Goal: Participate in discussion: Engage in conversation with other users on a specific topic

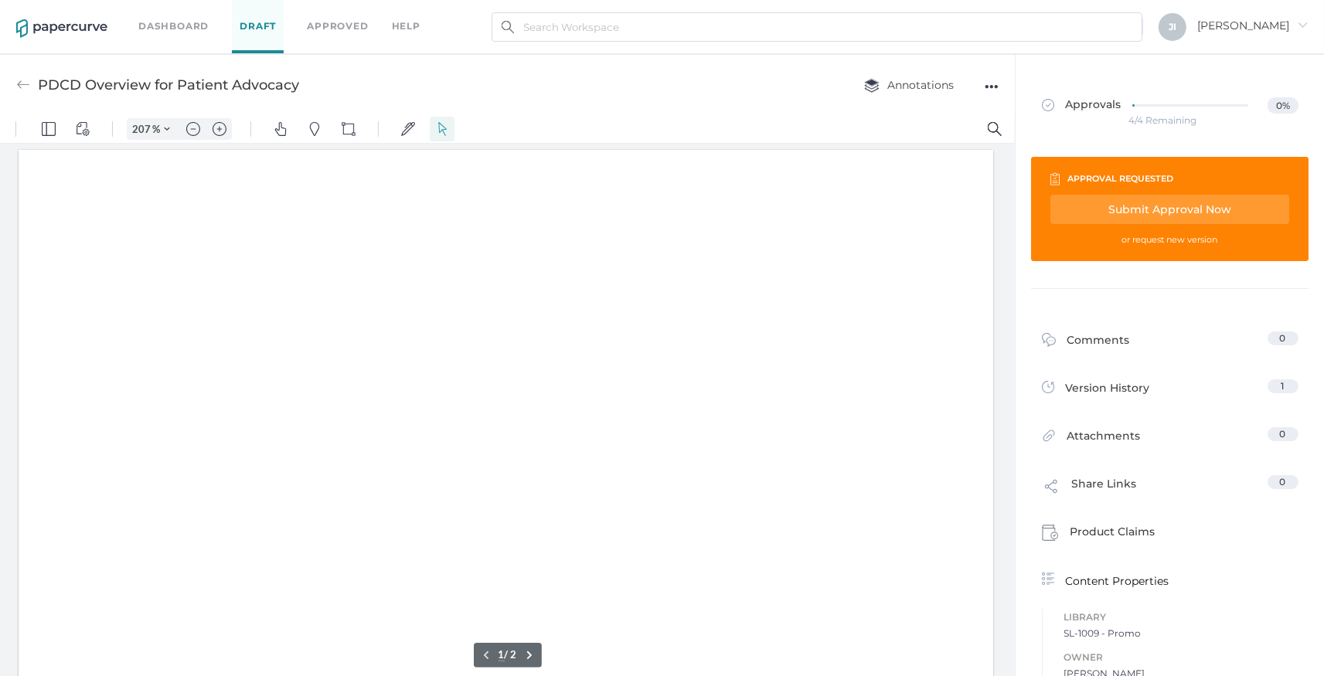
type input "207"
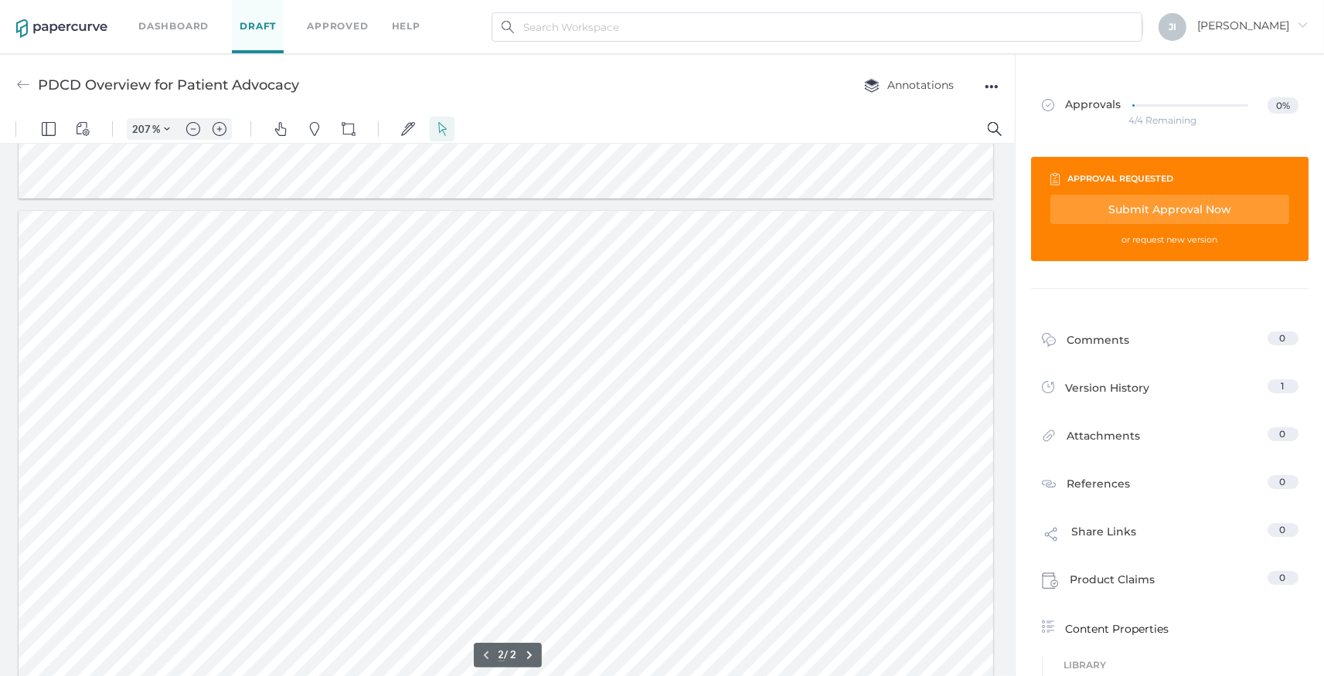
type input "1"
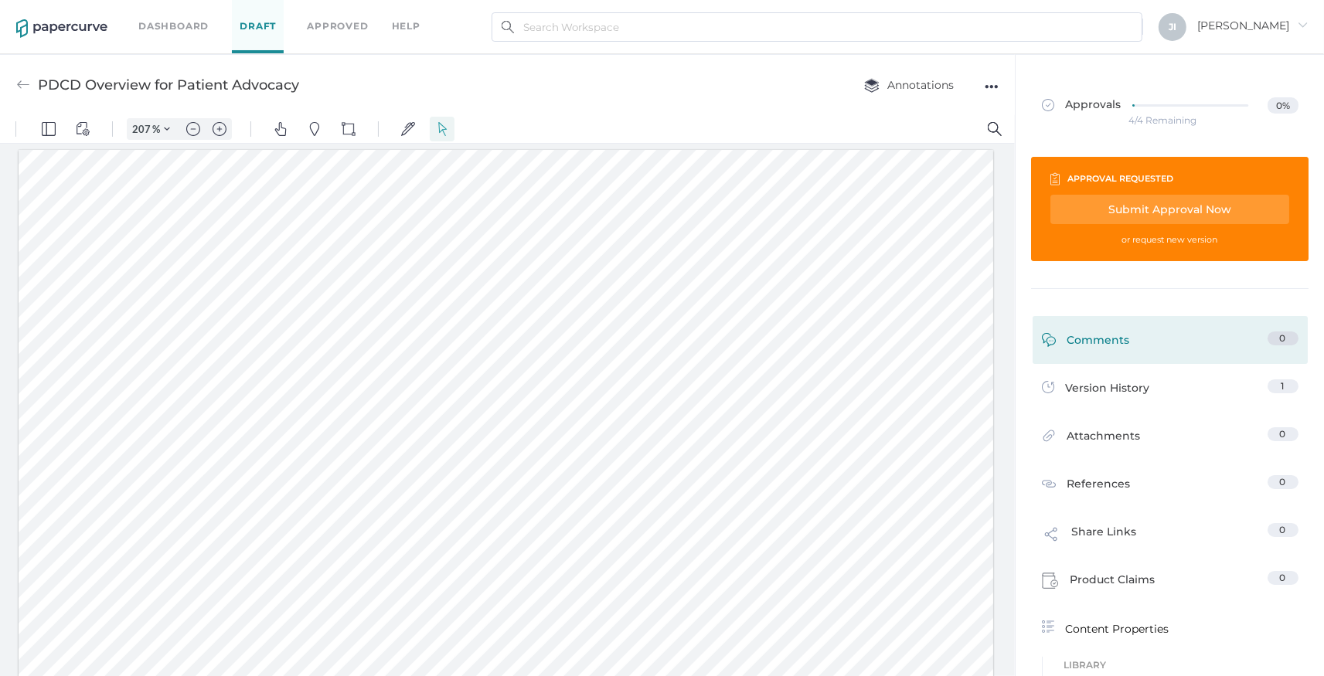
click at [1088, 335] on div "Comments" at bounding box center [1086, 344] width 88 height 24
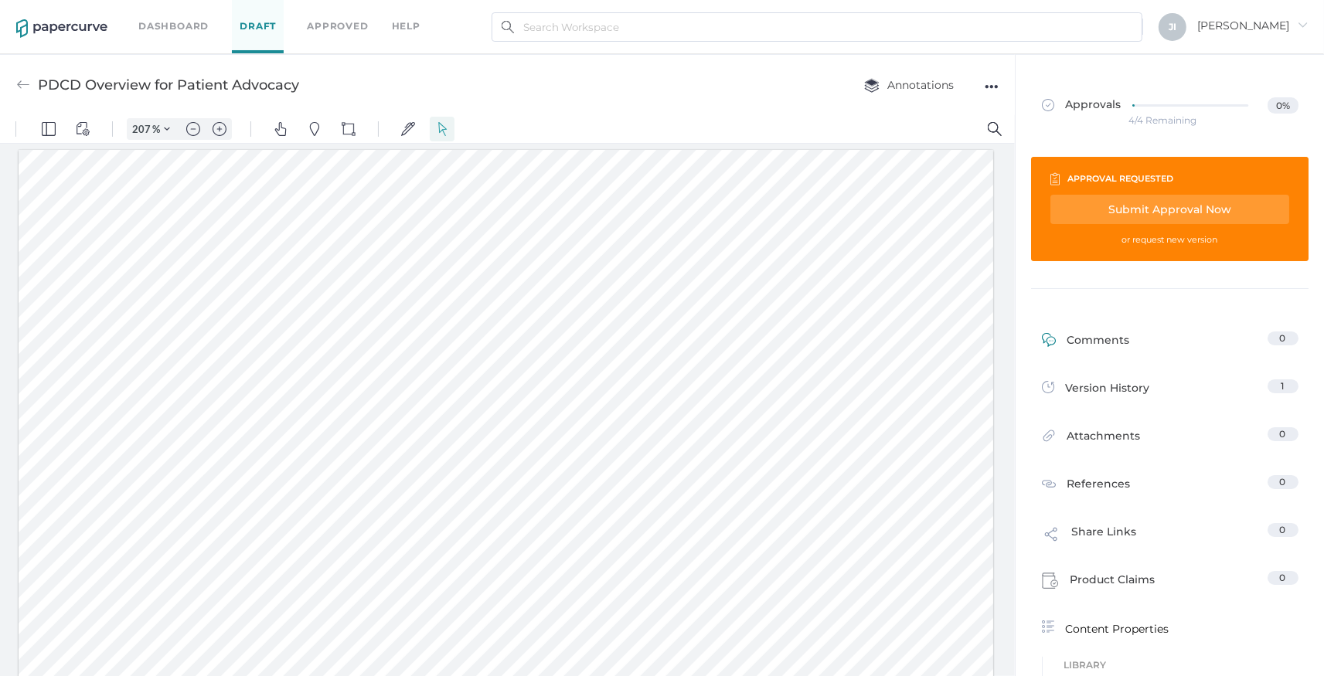
scroll to position [6, 0]
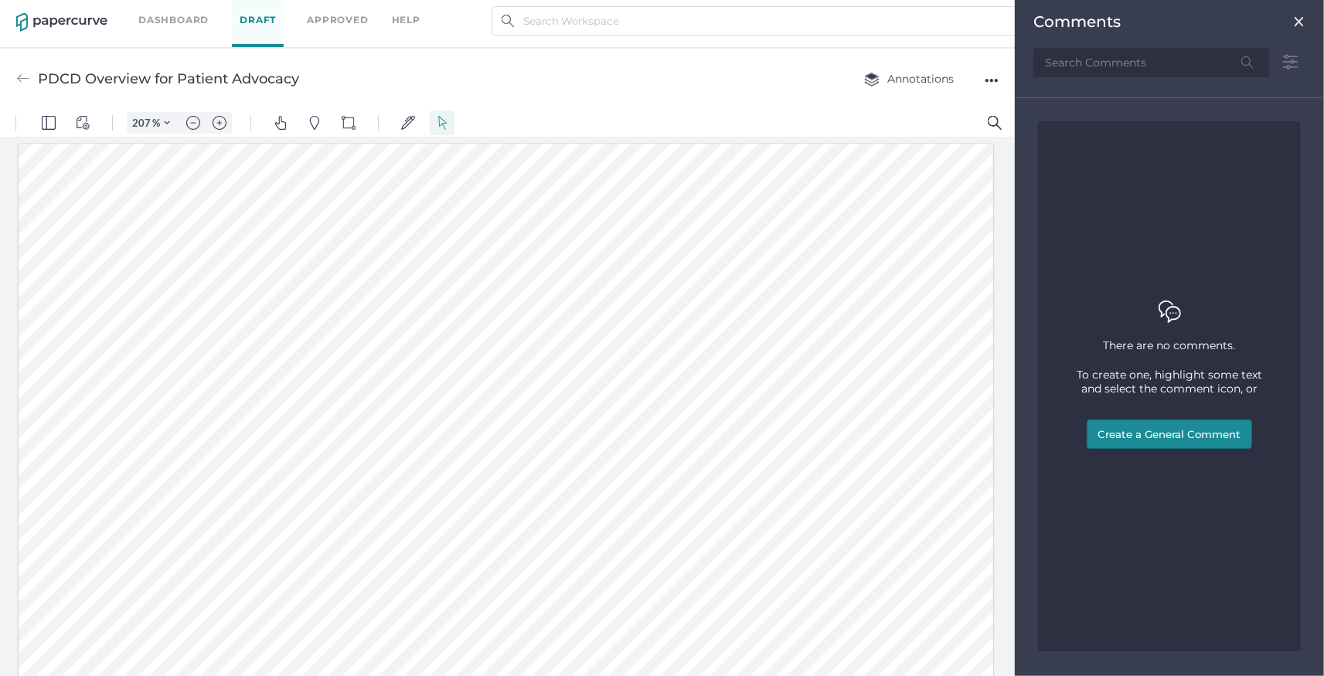
click at [1141, 78] on div at bounding box center [1169, 60] width 272 height 59
click at [1151, 58] on input "text" at bounding box center [1151, 62] width 236 height 29
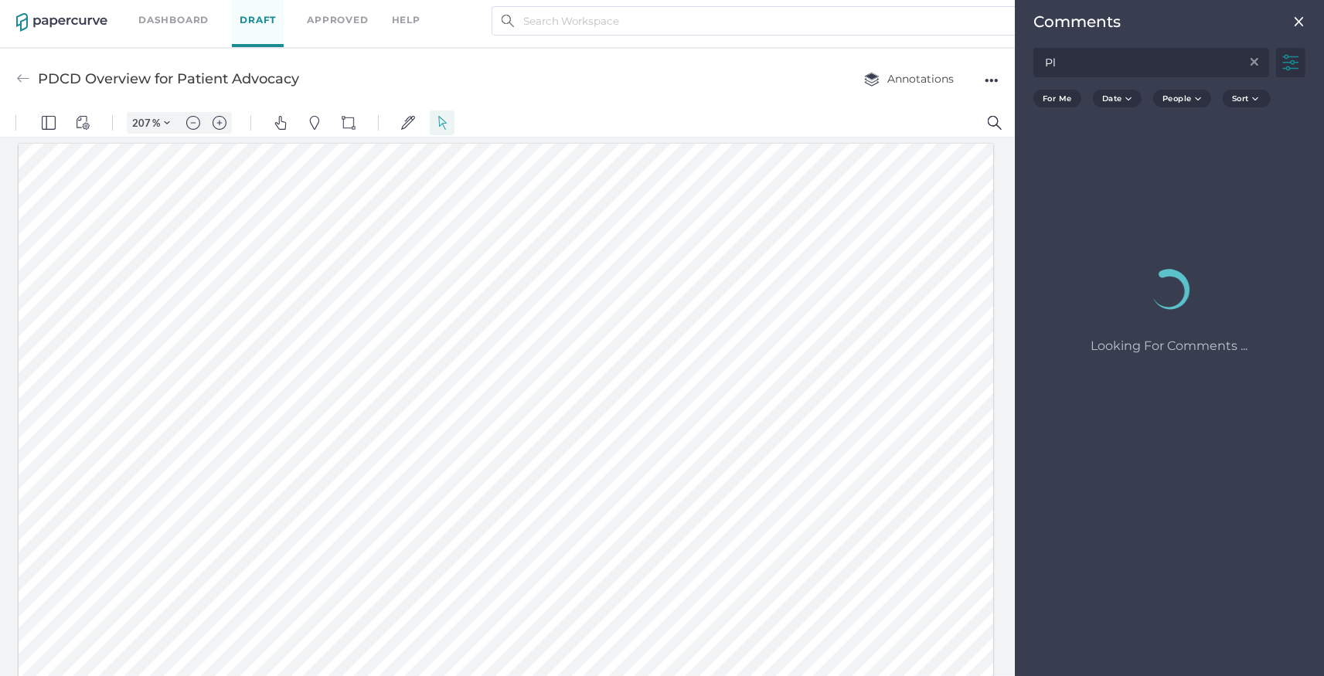
type input "P"
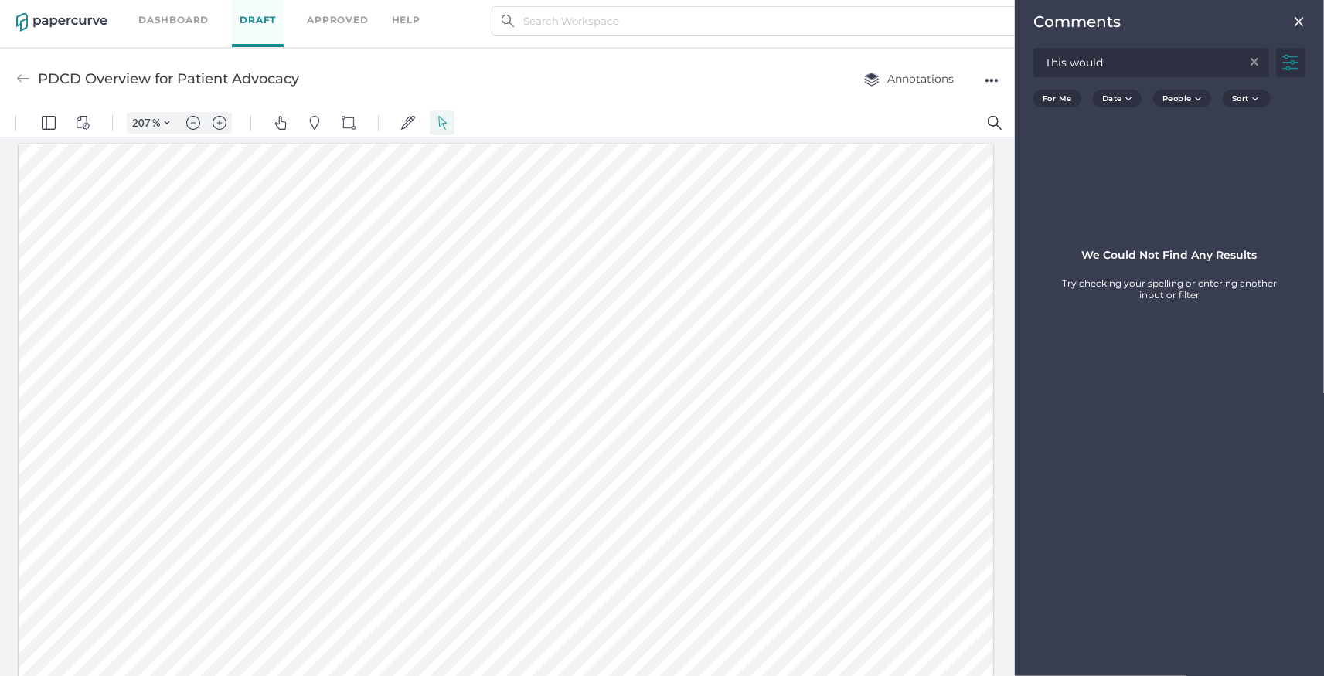
click at [1139, 66] on input "This would" at bounding box center [1151, 62] width 236 height 29
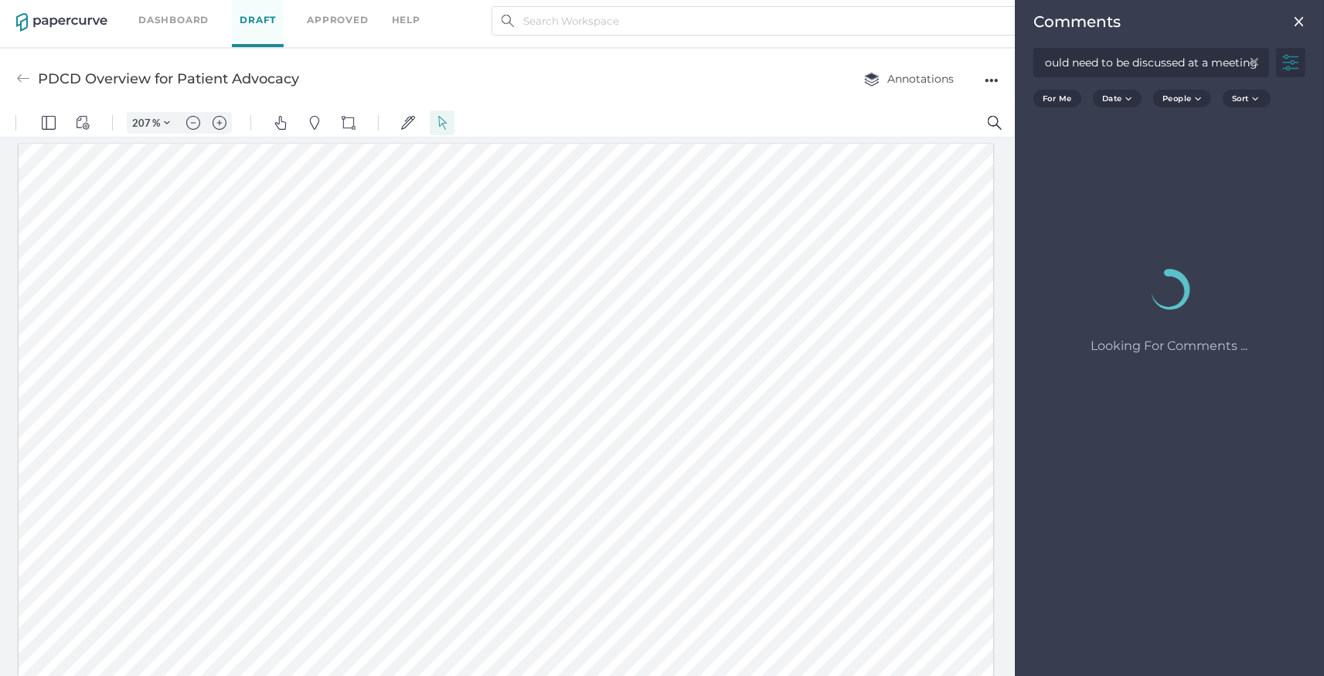
scroll to position [0, 36]
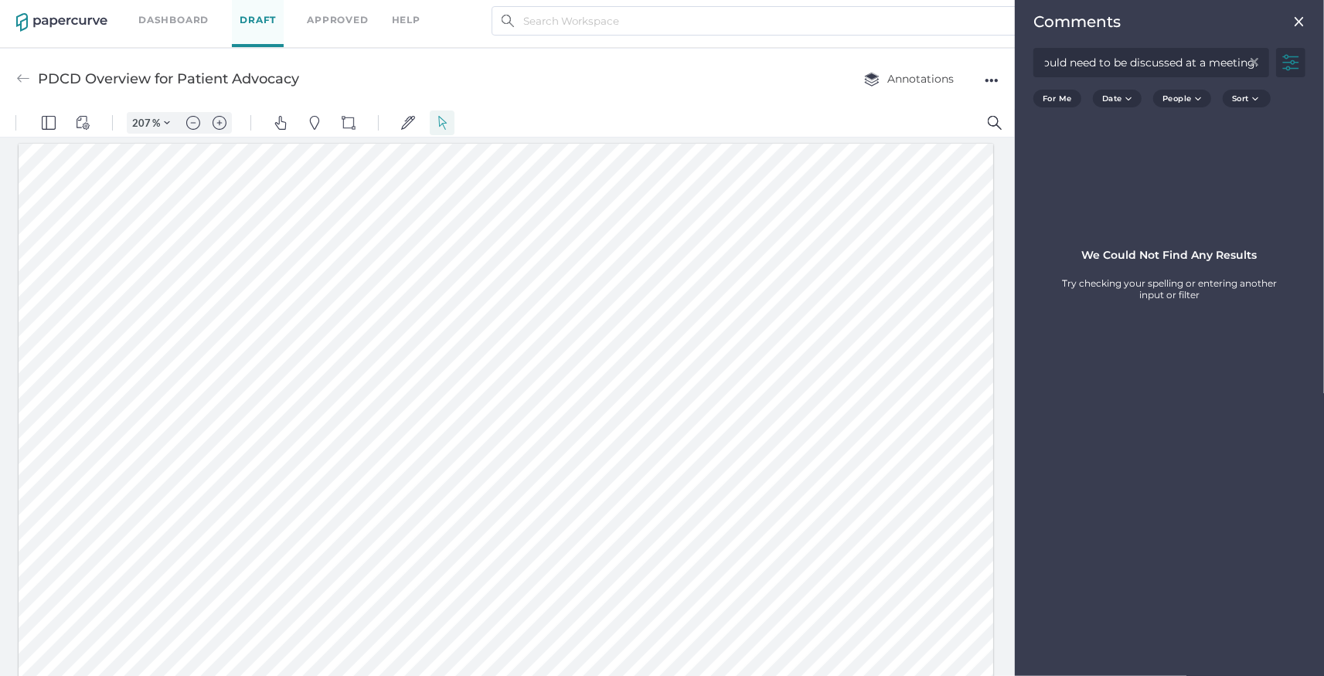
type input "This would need to be discussed at a meeting."
drag, startPoint x: 1263, startPoint y: 64, endPoint x: 995, endPoint y: 66, distance: 268.2
click at [1015, 66] on div "Comments This would need to be discussed at a meeting. For Me Date People Sort …" at bounding box center [1169, 338] width 309 height 676
click at [1041, 62] on input "This would need to be discussed at a meeting." at bounding box center [1151, 62] width 236 height 29
click at [1288, 56] on img at bounding box center [1290, 62] width 29 height 29
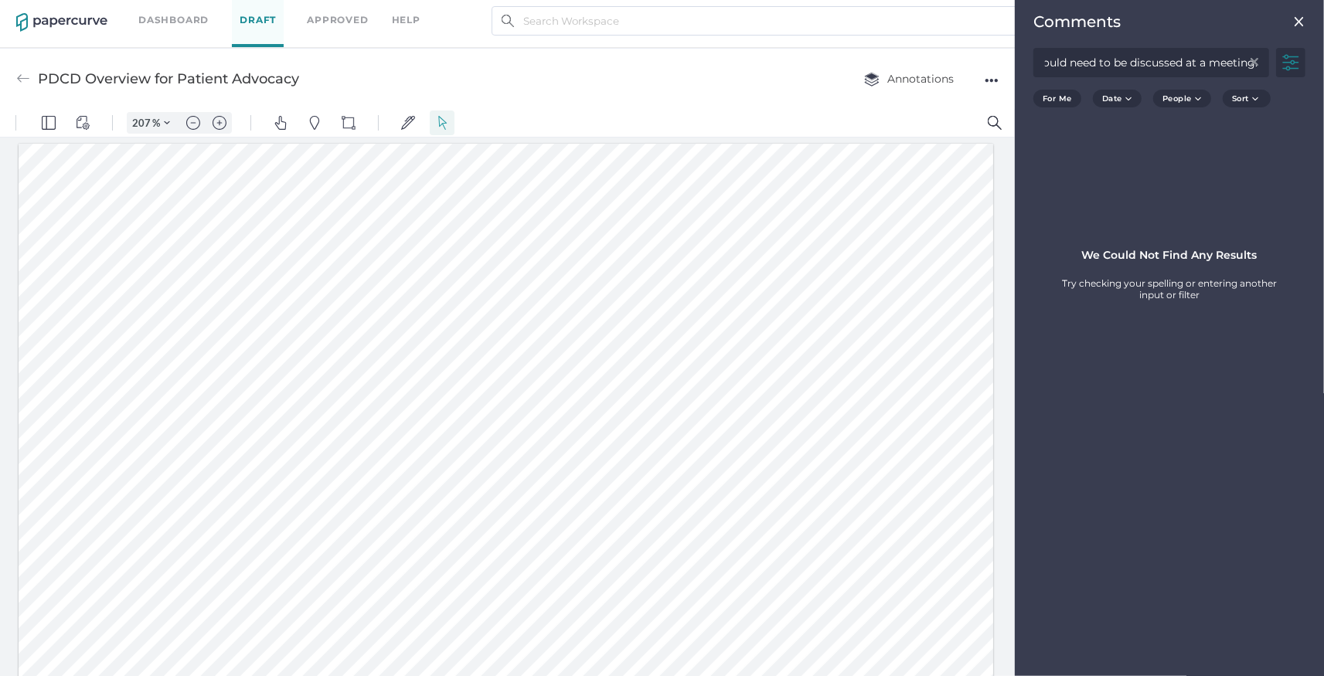
click at [1179, 172] on div "We Could Not Find Any Results Try checking your spelling or entering another in…" at bounding box center [1169, 203] width 309 height 193
click at [1297, 26] on img at bounding box center [1299, 21] width 12 height 12
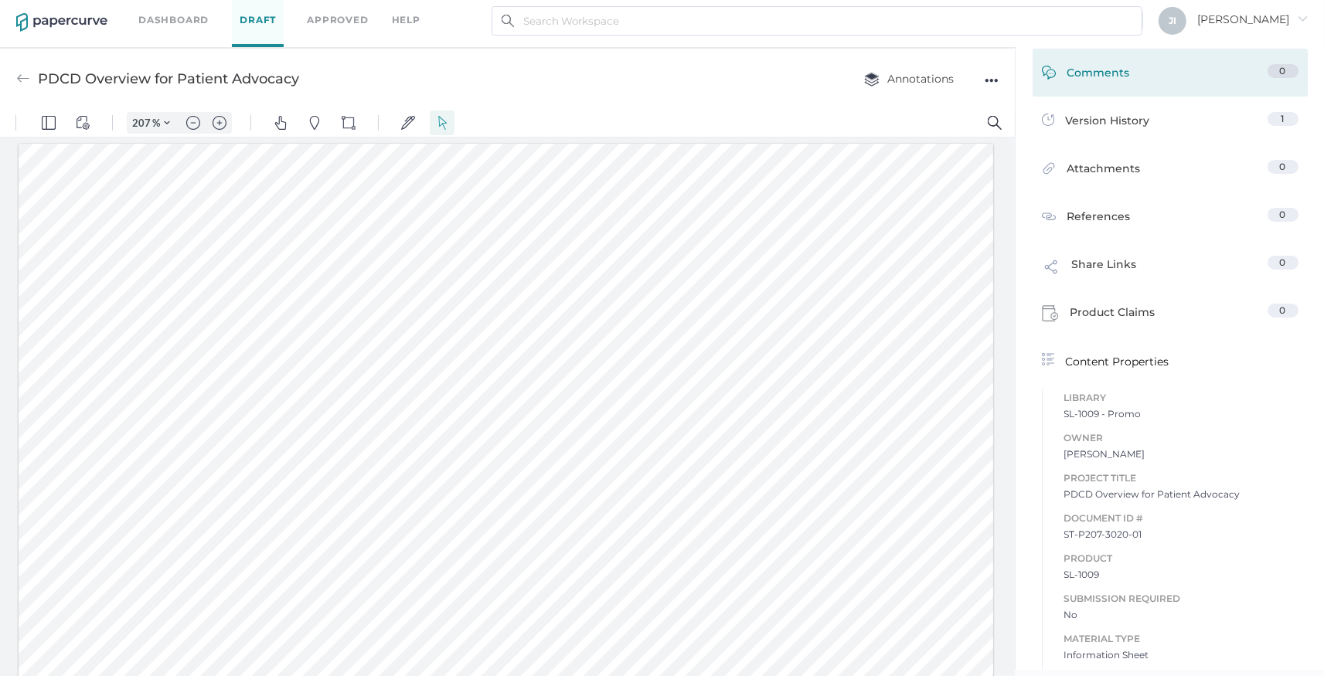
click at [1099, 61] on div "Comments 0" at bounding box center [1170, 73] width 275 height 48
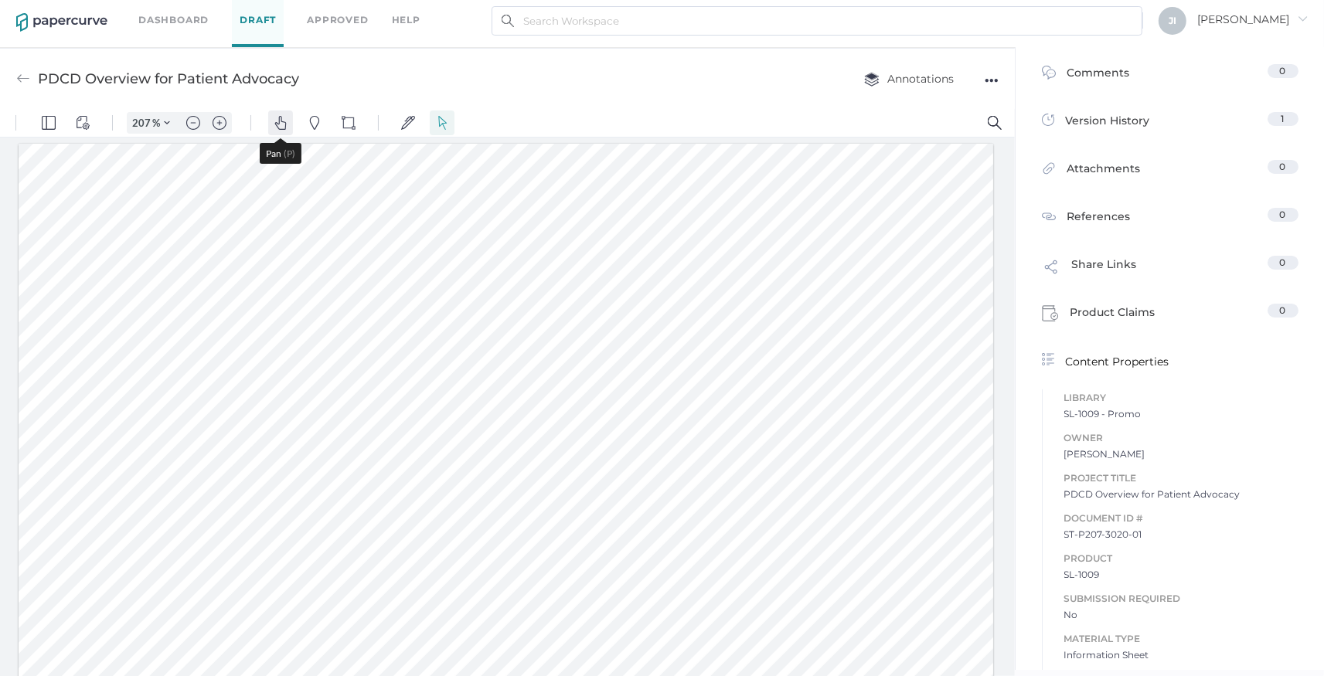
click at [284, 126] on img "Pan" at bounding box center [281, 122] width 14 height 14
click at [996, 73] on div "●●●" at bounding box center [992, 81] width 14 height 22
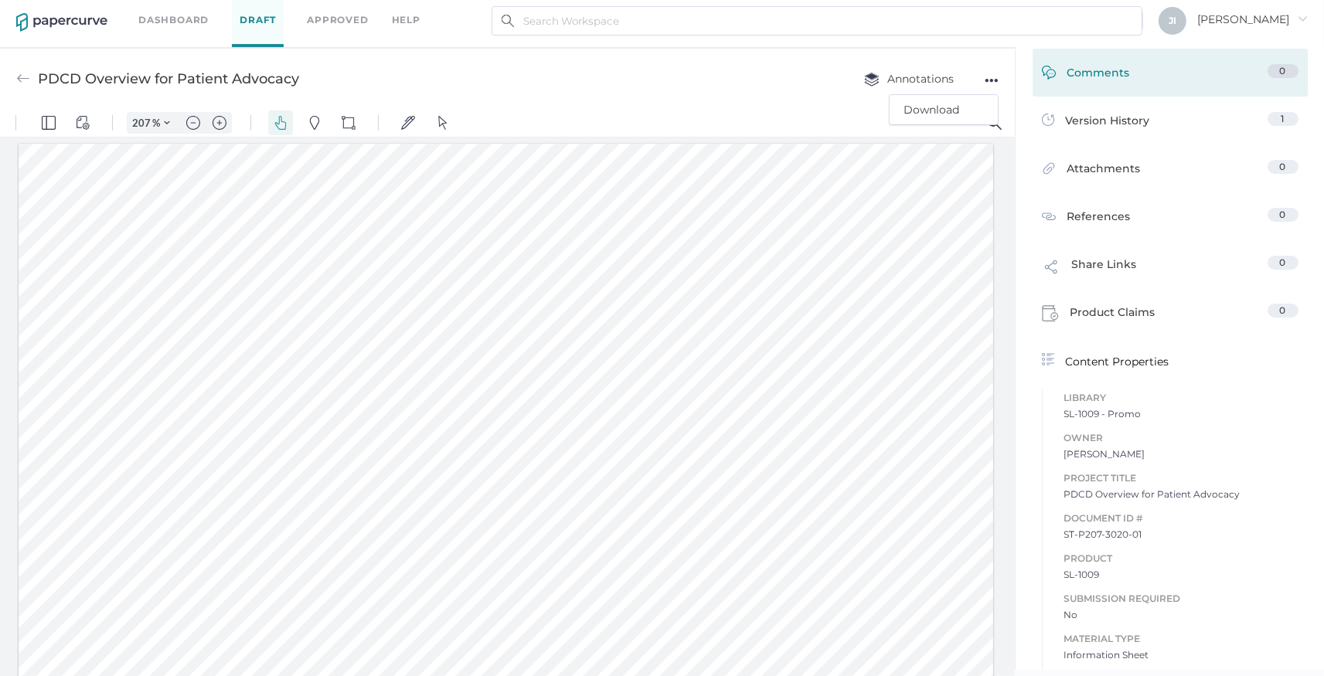
click at [1078, 67] on div "Comments" at bounding box center [1086, 76] width 88 height 24
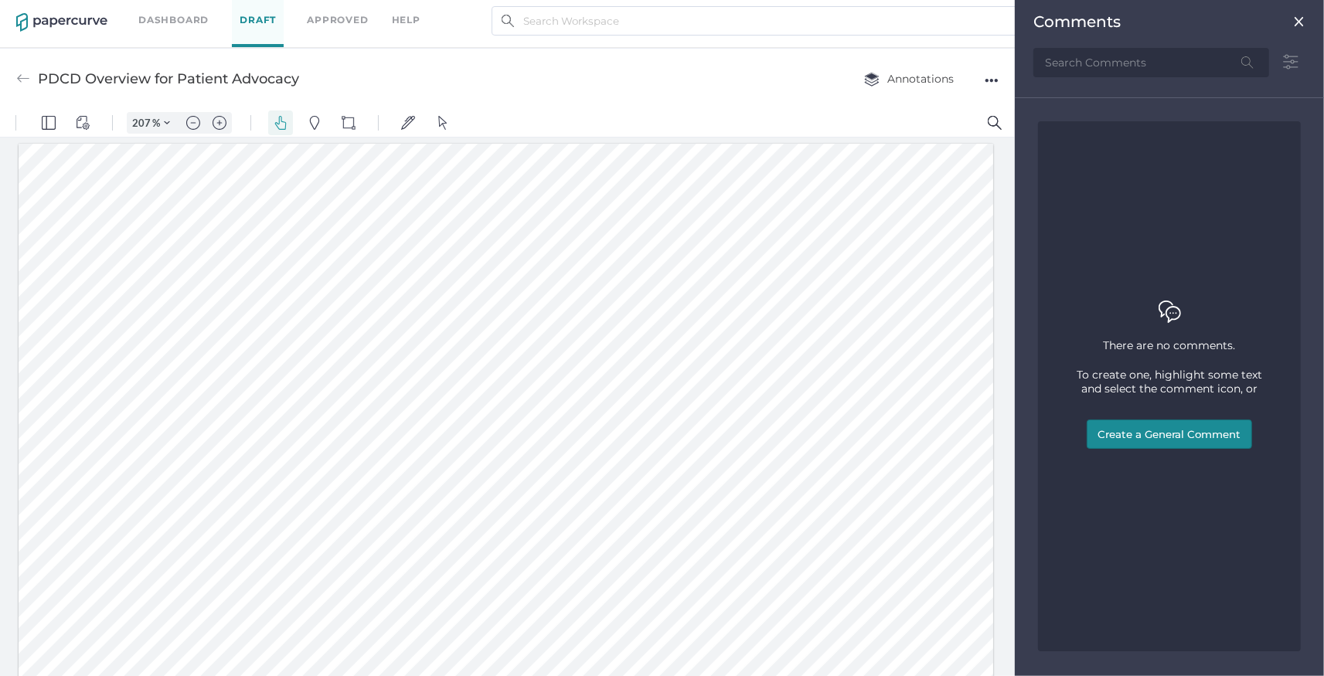
click at [1167, 431] on button "Create a General Comment" at bounding box center [1169, 434] width 165 height 29
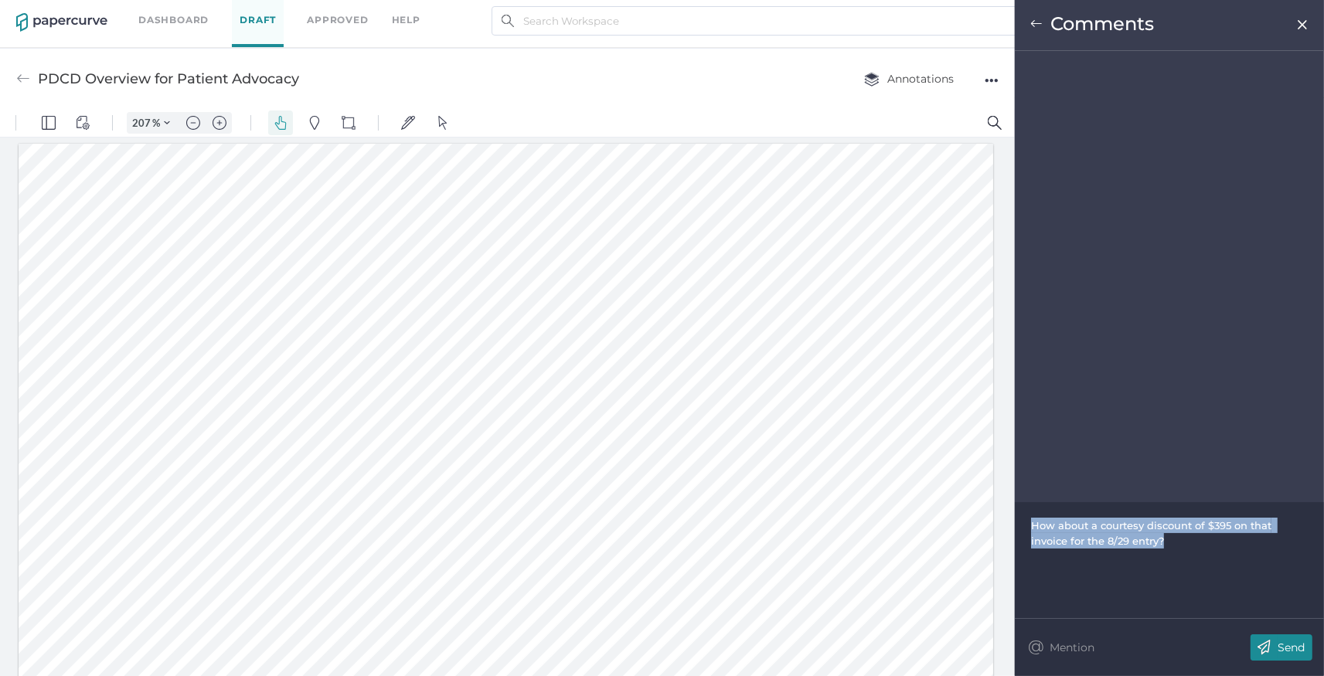
drag, startPoint x: 1127, startPoint y: 536, endPoint x: 957, endPoint y: 505, distance: 172.8
click at [1031, 518] on div "How about a courtesy discount of $395 on that invoice for the 8/29 entry?" at bounding box center [1169, 533] width 277 height 31
click at [1285, 646] on p "Send" at bounding box center [1291, 648] width 27 height 14
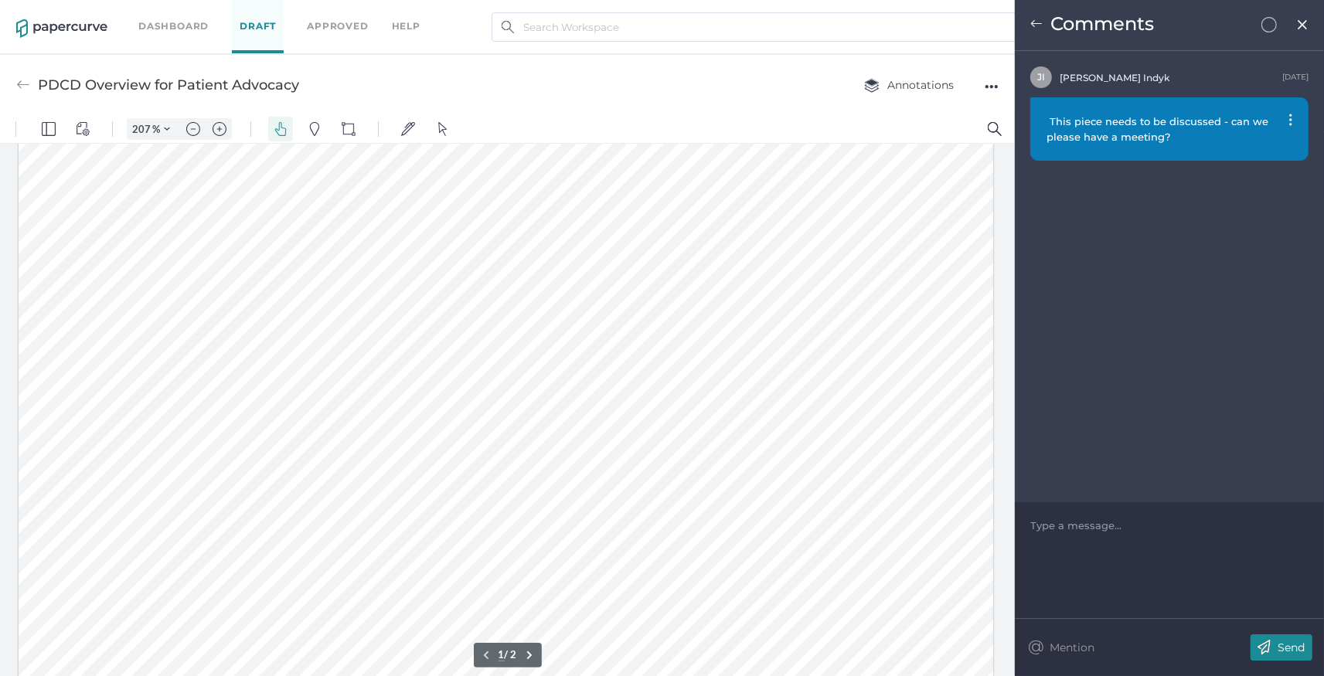
scroll to position [196, 0]
drag, startPoint x: 267, startPoint y: 288, endPoint x: 298, endPoint y: 308, distance: 36.9
click at [298, 308] on div at bounding box center [506, 584] width 975 height 1262
click at [317, 328] on div at bounding box center [506, 584] width 975 height 1262
click at [392, 329] on div at bounding box center [506, 584] width 975 height 1262
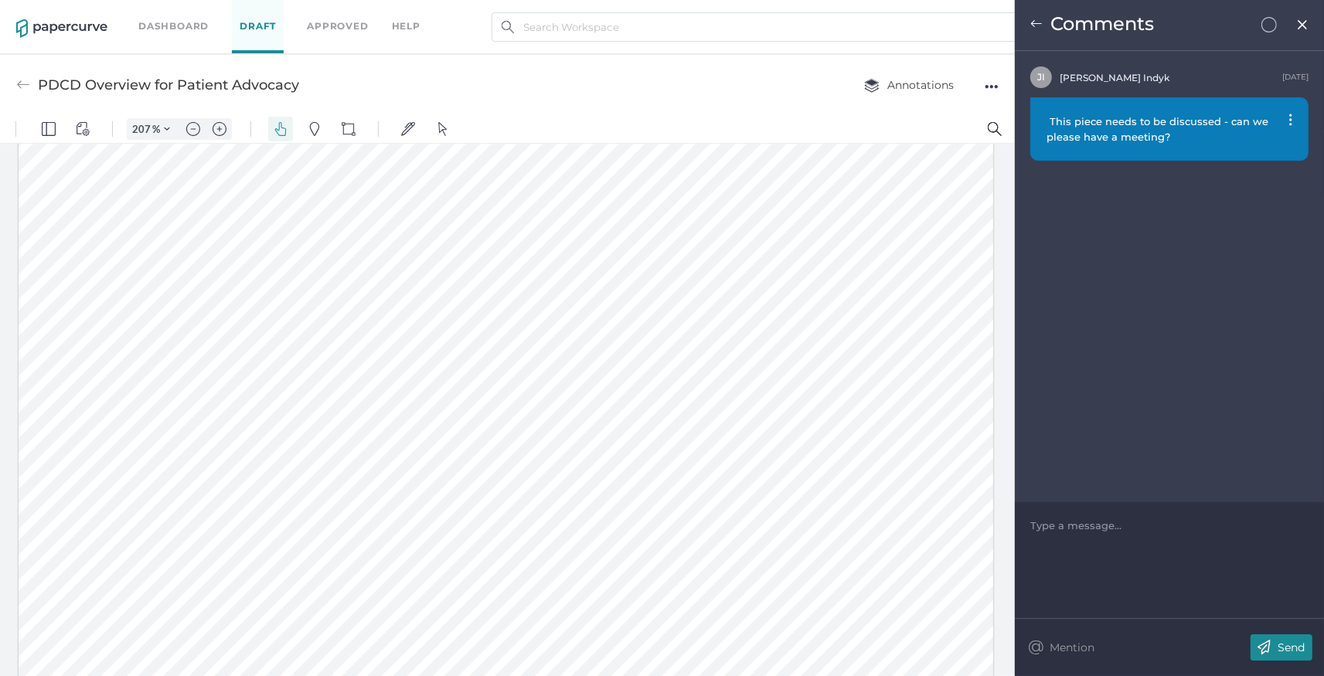
click at [1039, 16] on div "Comments" at bounding box center [1169, 25] width 309 height 51
click at [1116, 29] on span "Comments" at bounding box center [1102, 23] width 104 height 22
click at [1039, 28] on img at bounding box center [1036, 24] width 12 height 12
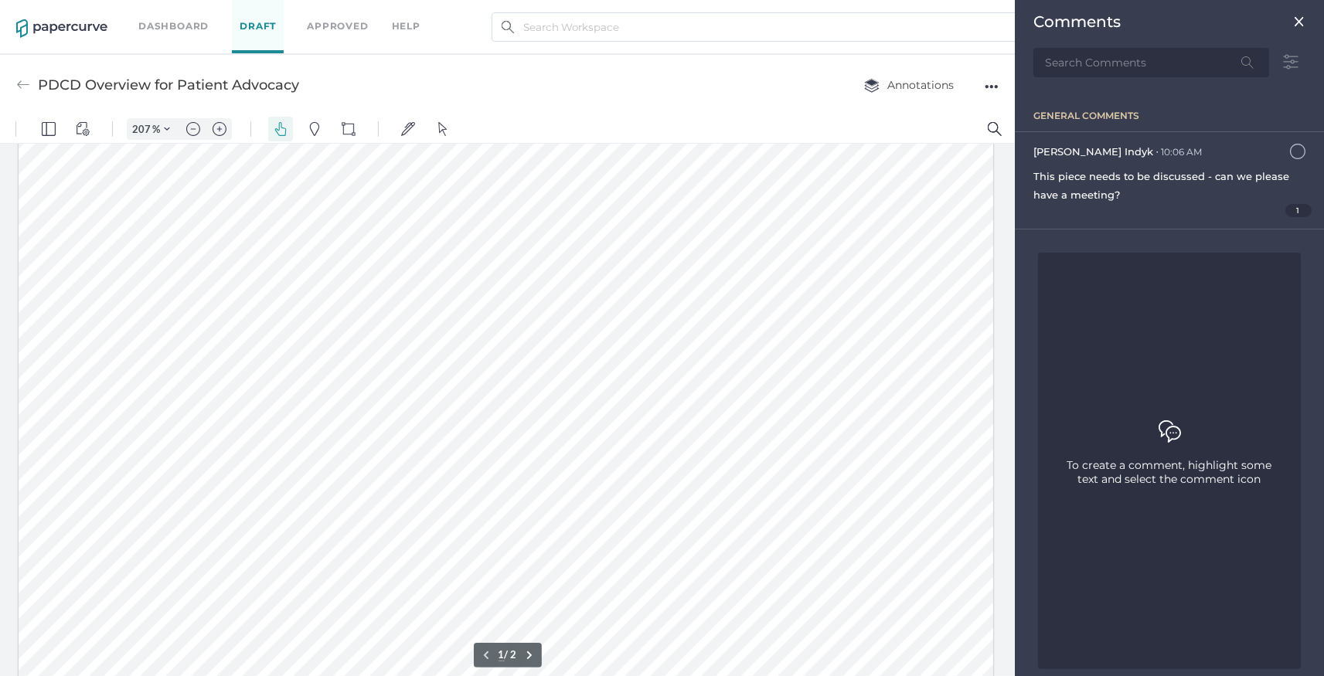
scroll to position [383, 0]
drag, startPoint x: 310, startPoint y: 175, endPoint x: 294, endPoint y: 152, distance: 27.2
click at [294, 152] on div at bounding box center [506, 397] width 975 height 1262
click at [1279, 60] on img at bounding box center [1290, 62] width 29 height 30
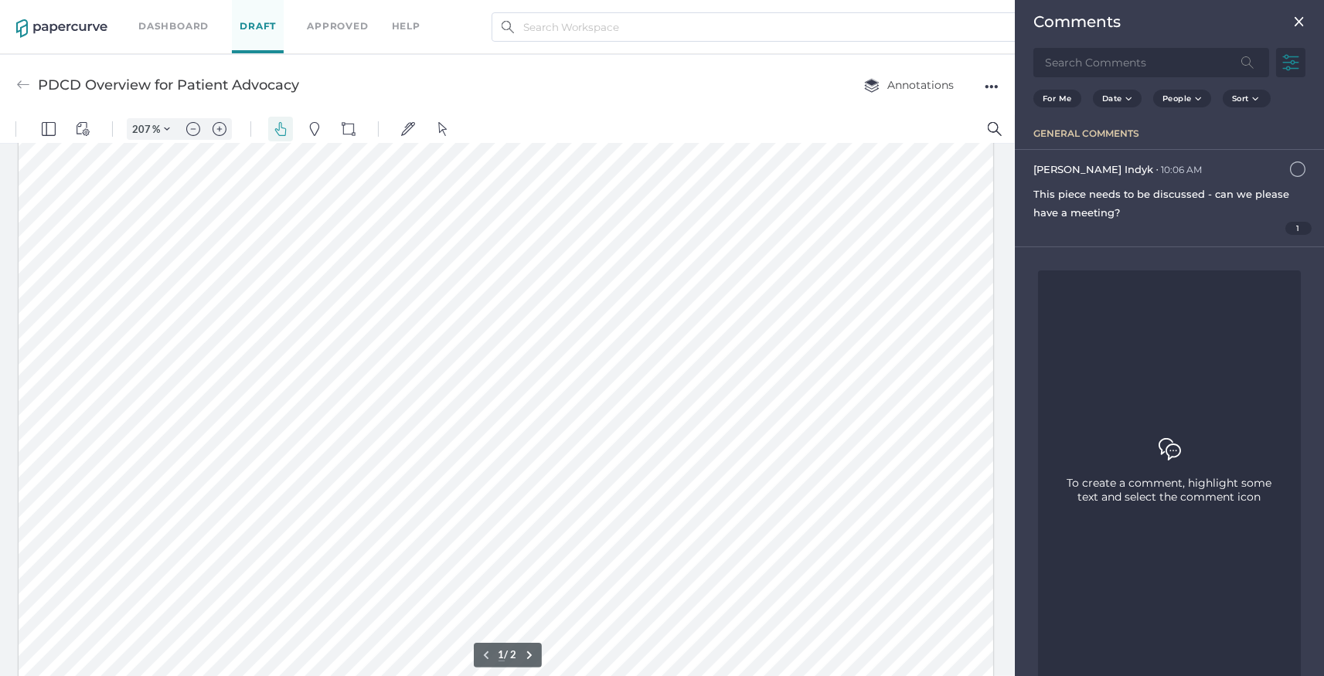
scroll to position [130, 0]
drag, startPoint x: 264, startPoint y: 335, endPoint x: 319, endPoint y: 372, distance: 66.9
click at [319, 372] on div at bounding box center [506, 650] width 975 height 1262
click at [274, 126] on button "Pan" at bounding box center [280, 128] width 25 height 25
click at [269, 380] on div at bounding box center [506, 650] width 975 height 1262
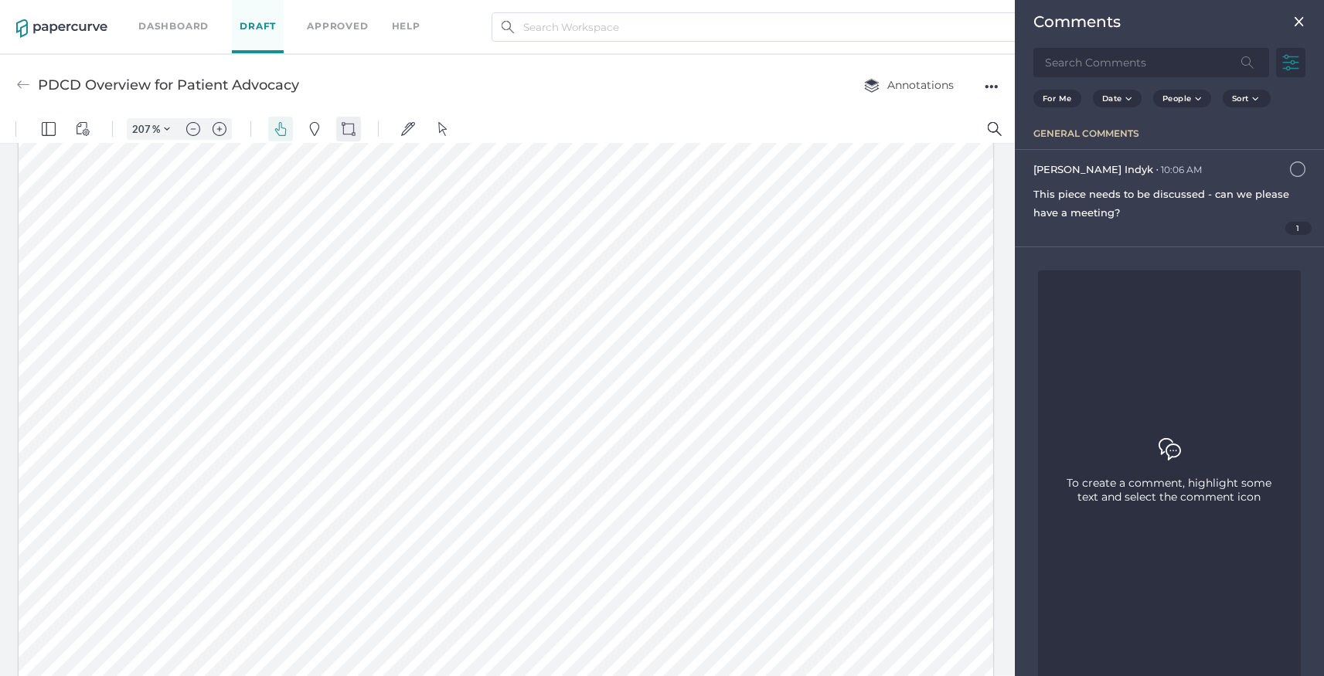
click at [343, 131] on button "Shapes" at bounding box center [348, 128] width 25 height 25
drag, startPoint x: 266, startPoint y: 399, endPoint x: 546, endPoint y: 475, distance: 290.1
click at [546, 475] on div at bounding box center [506, 681] width 975 height 1262
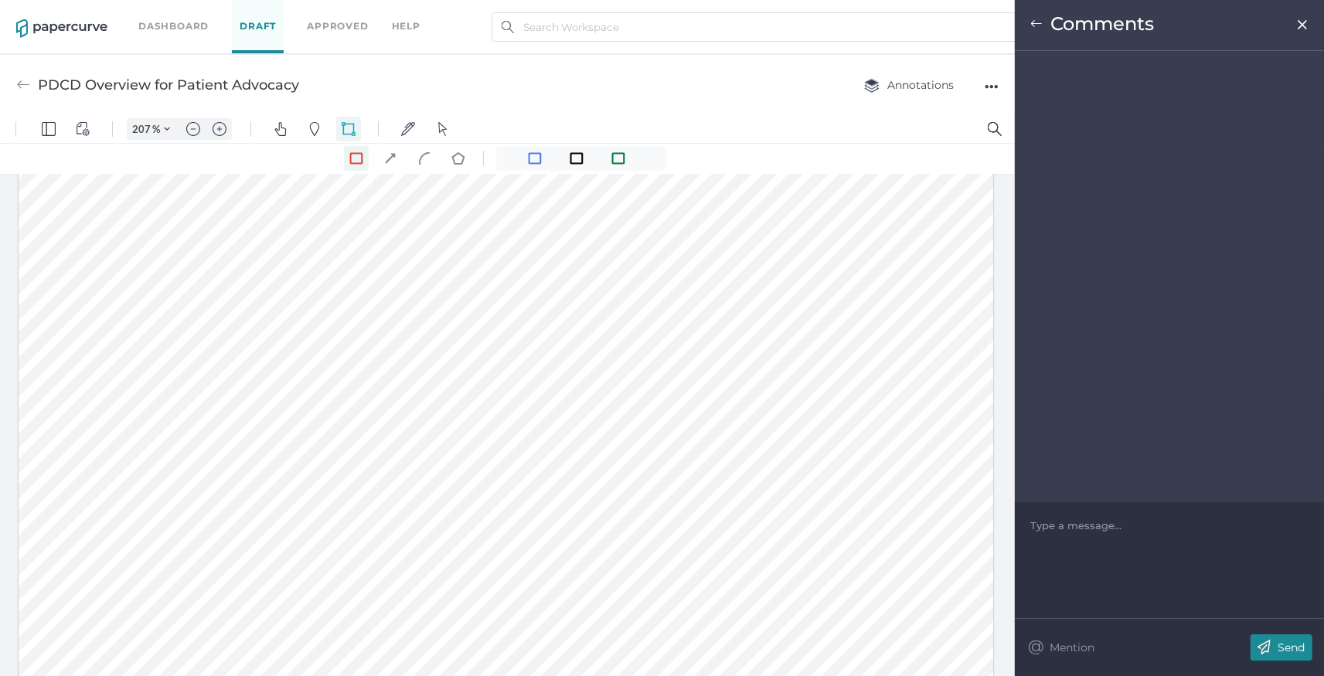
click at [1116, 534] on div "Type a message..." at bounding box center [1169, 525] width 278 height 46
click at [1122, 532] on div at bounding box center [1169, 525] width 277 height 15
click at [1292, 649] on p "Send" at bounding box center [1291, 648] width 27 height 14
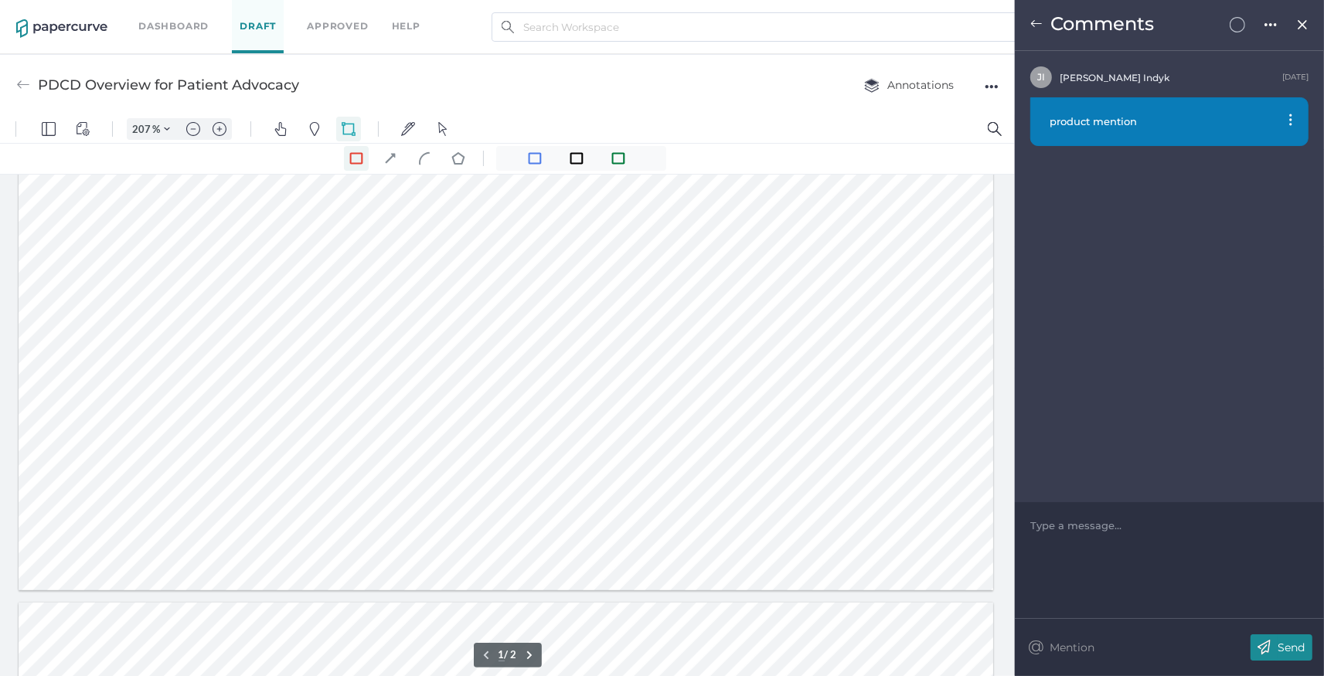
scroll to position [853, 0]
type input "2"
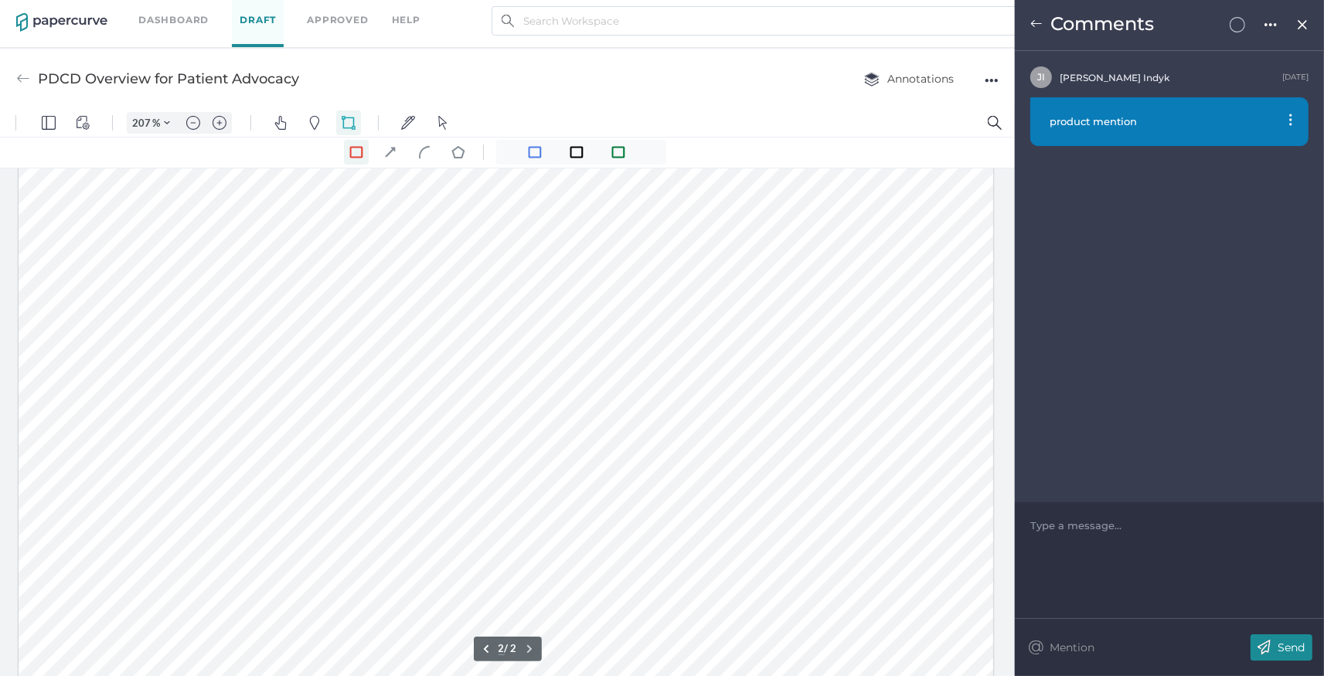
scroll to position [1461, 0]
click at [189, 12] on link "Dashboard" at bounding box center [173, 20] width 70 height 17
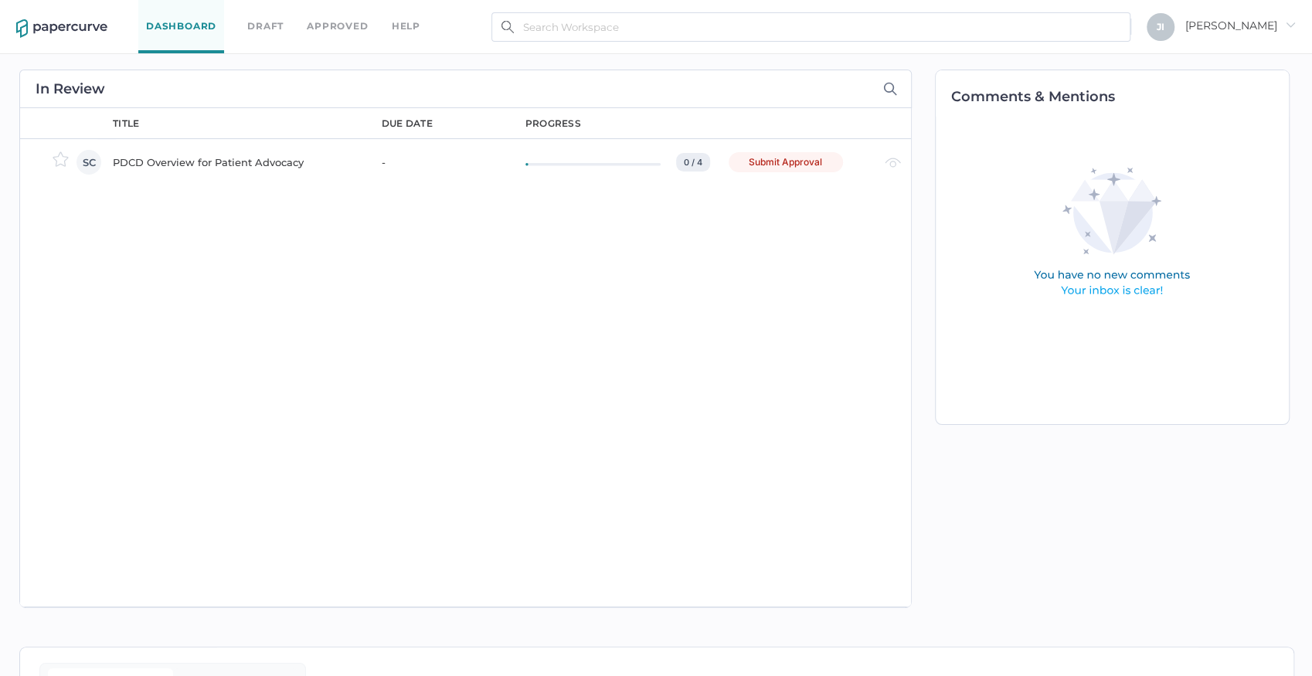
click at [243, 167] on div "PDCD Overview for Patient Advocacy" at bounding box center [238, 162] width 250 height 19
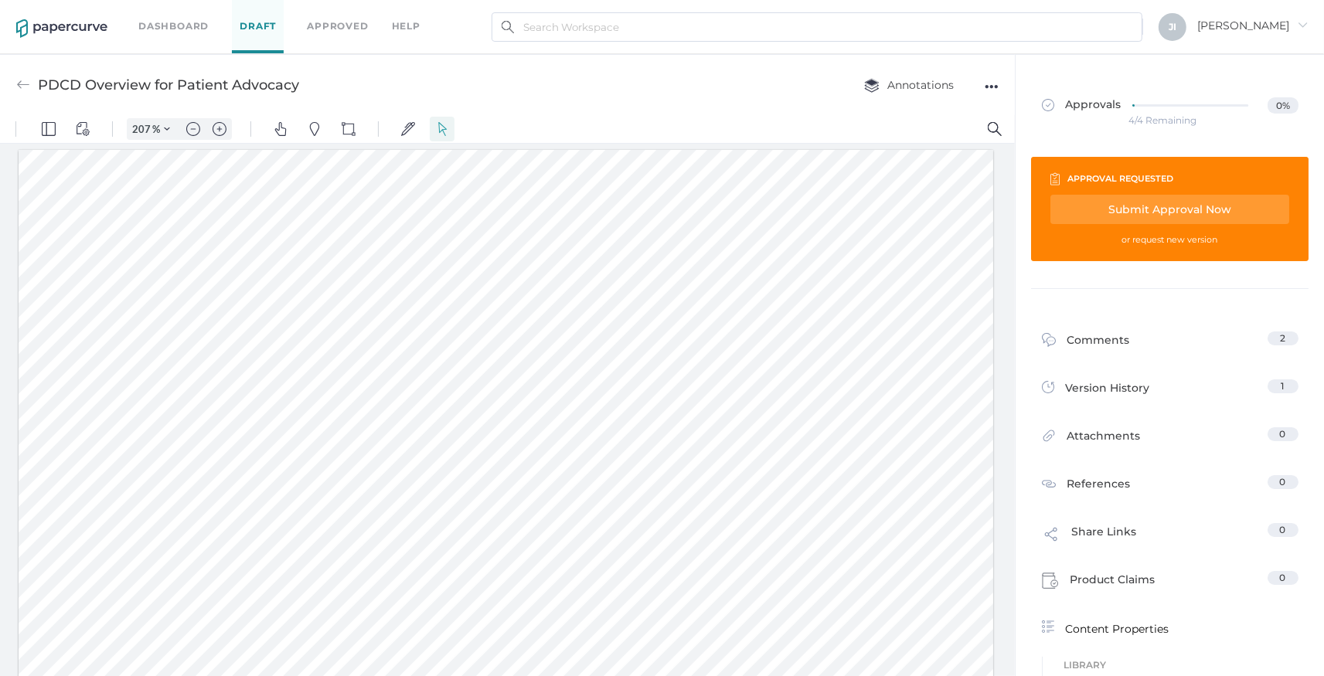
scroll to position [3, 0]
